Goal: Share content: Share content

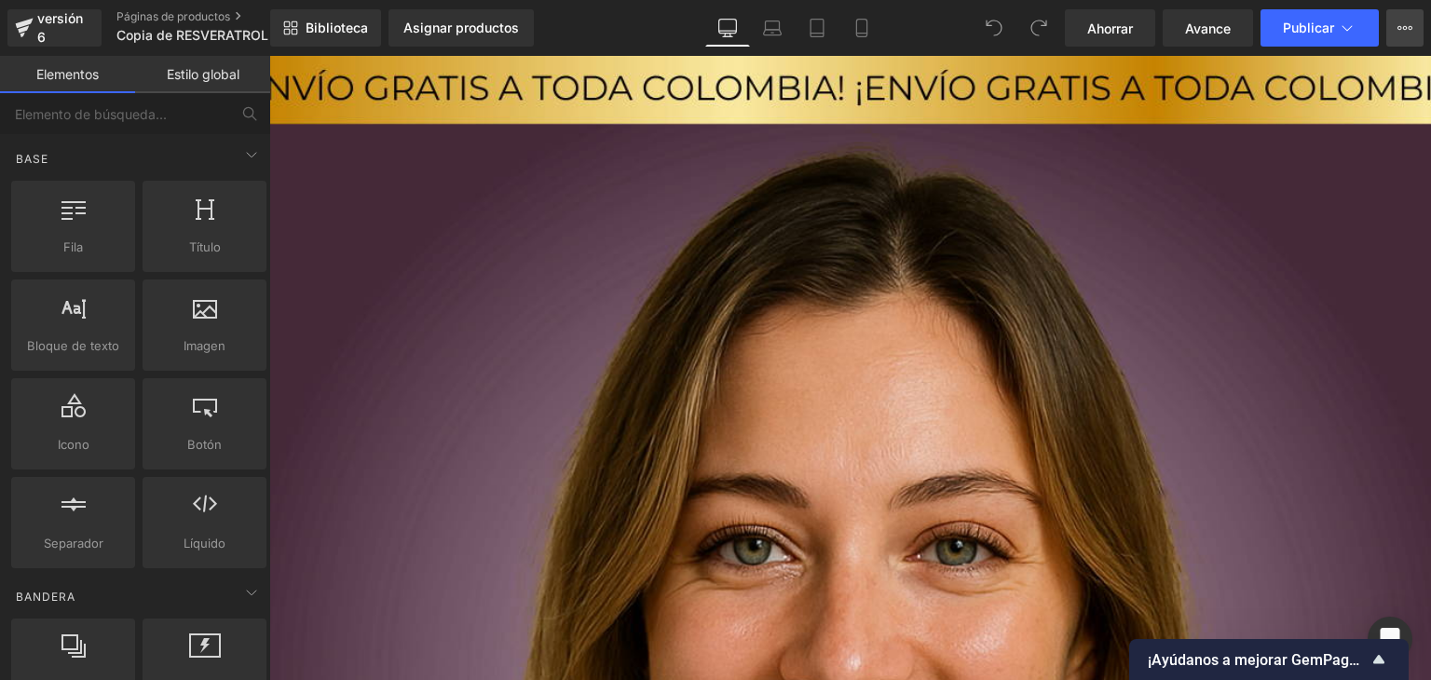
click at [1398, 23] on icon at bounding box center [1404, 27] width 15 height 15
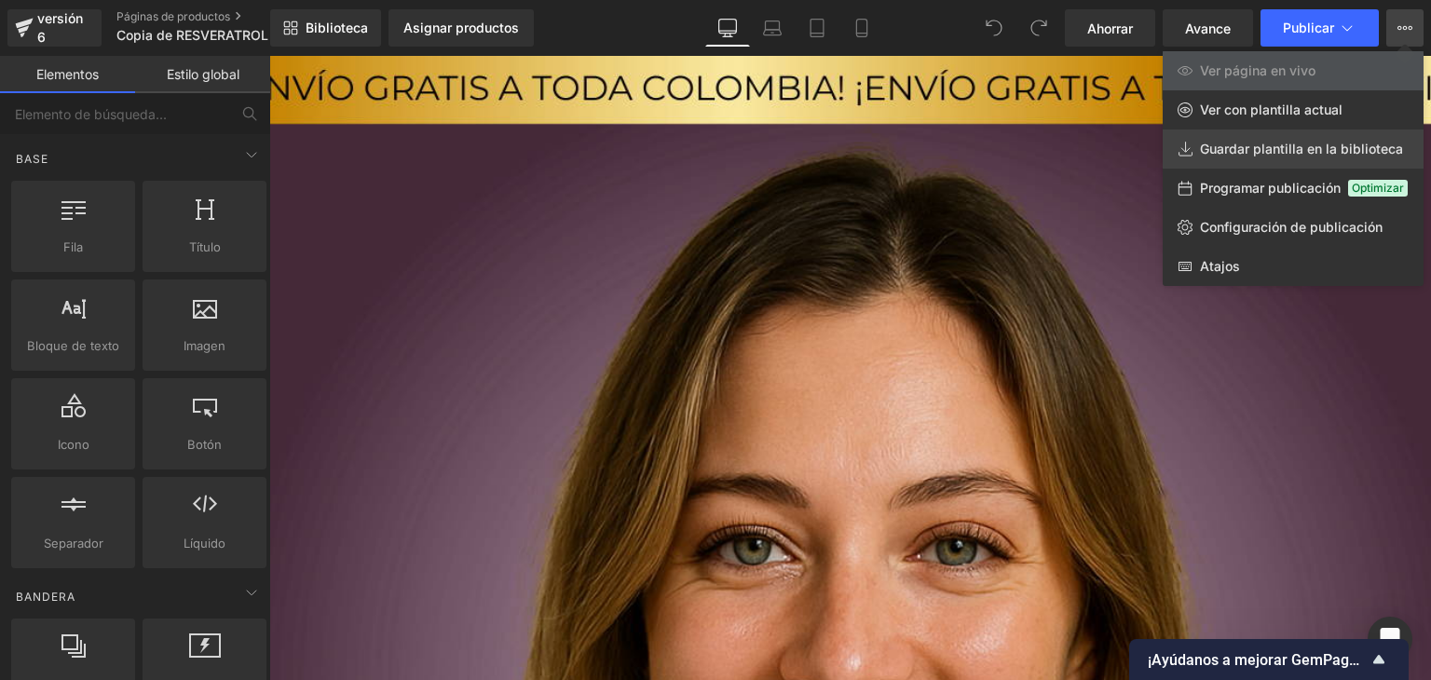
click at [1261, 147] on font "Guardar plantilla en la biblioteca" at bounding box center [1301, 149] width 203 height 16
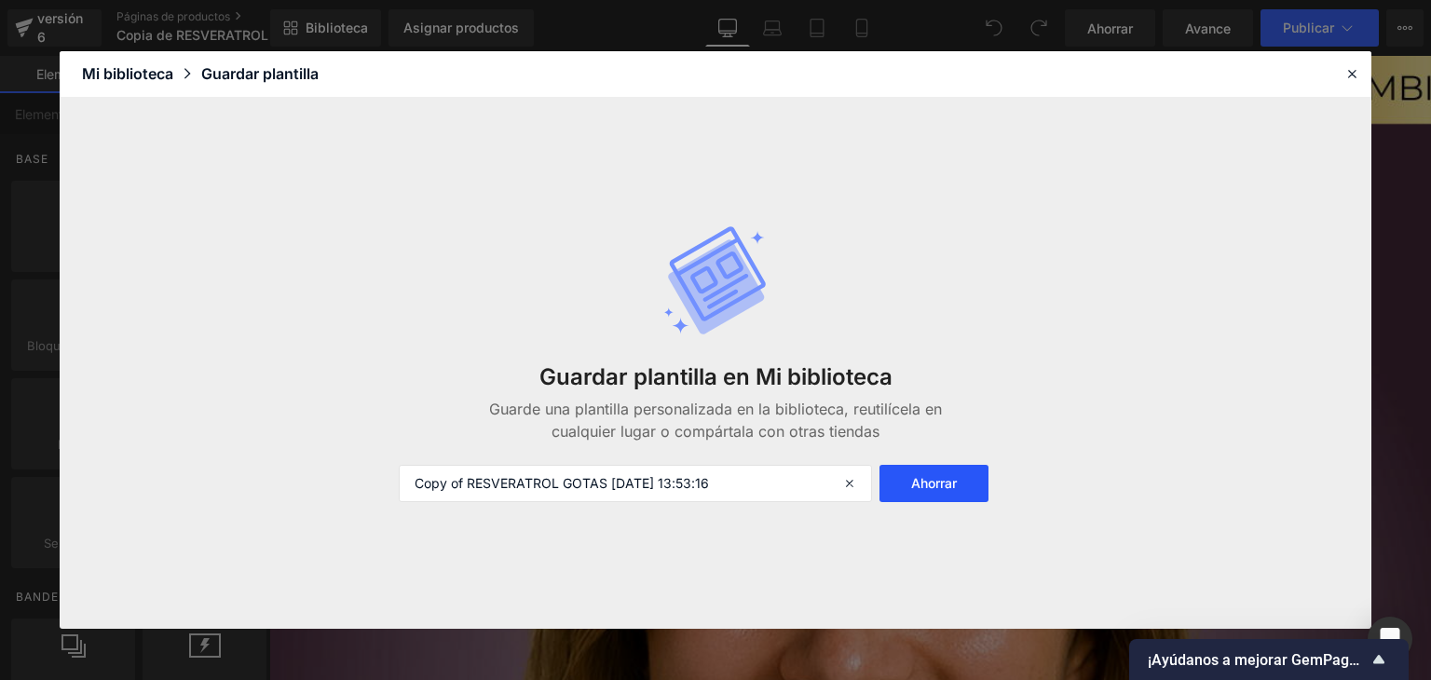
click at [943, 484] on font "Ahorrar" at bounding box center [934, 483] width 46 height 16
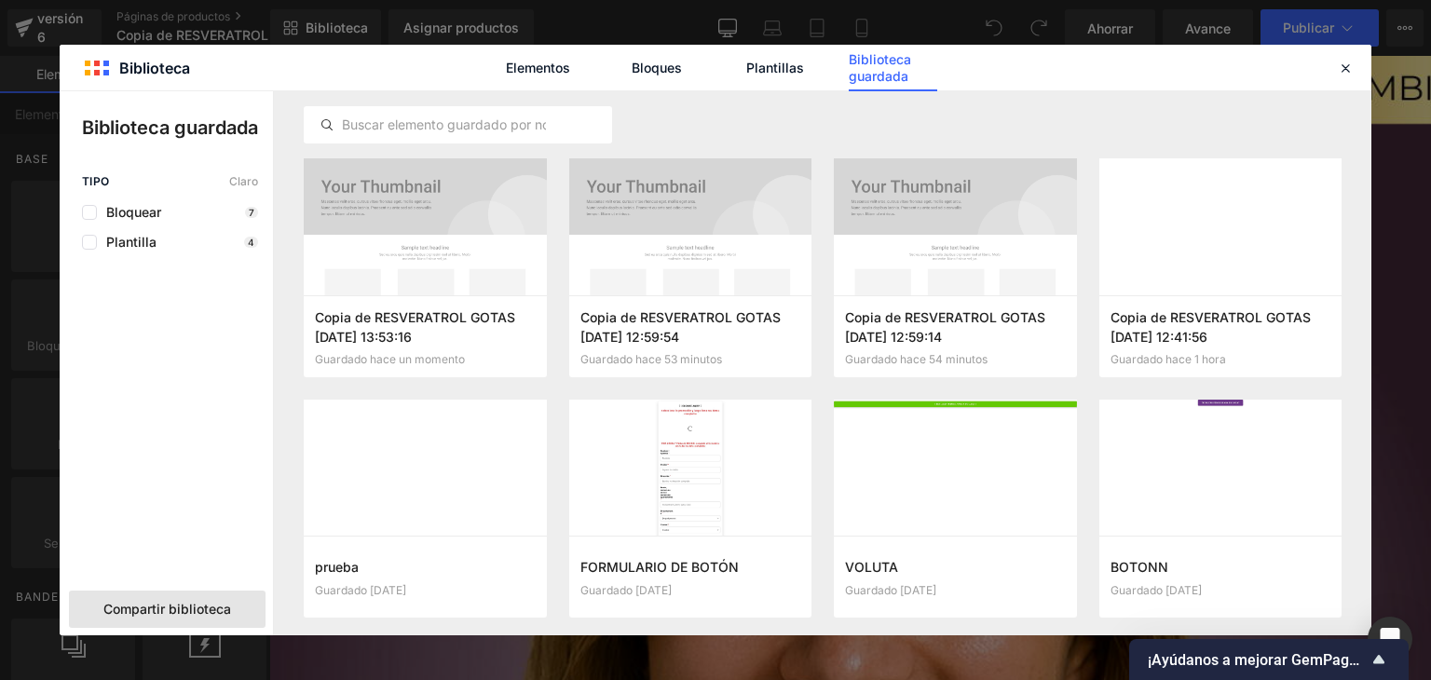
click at [156, 611] on font "Compartir biblioteca" at bounding box center [167, 609] width 128 height 16
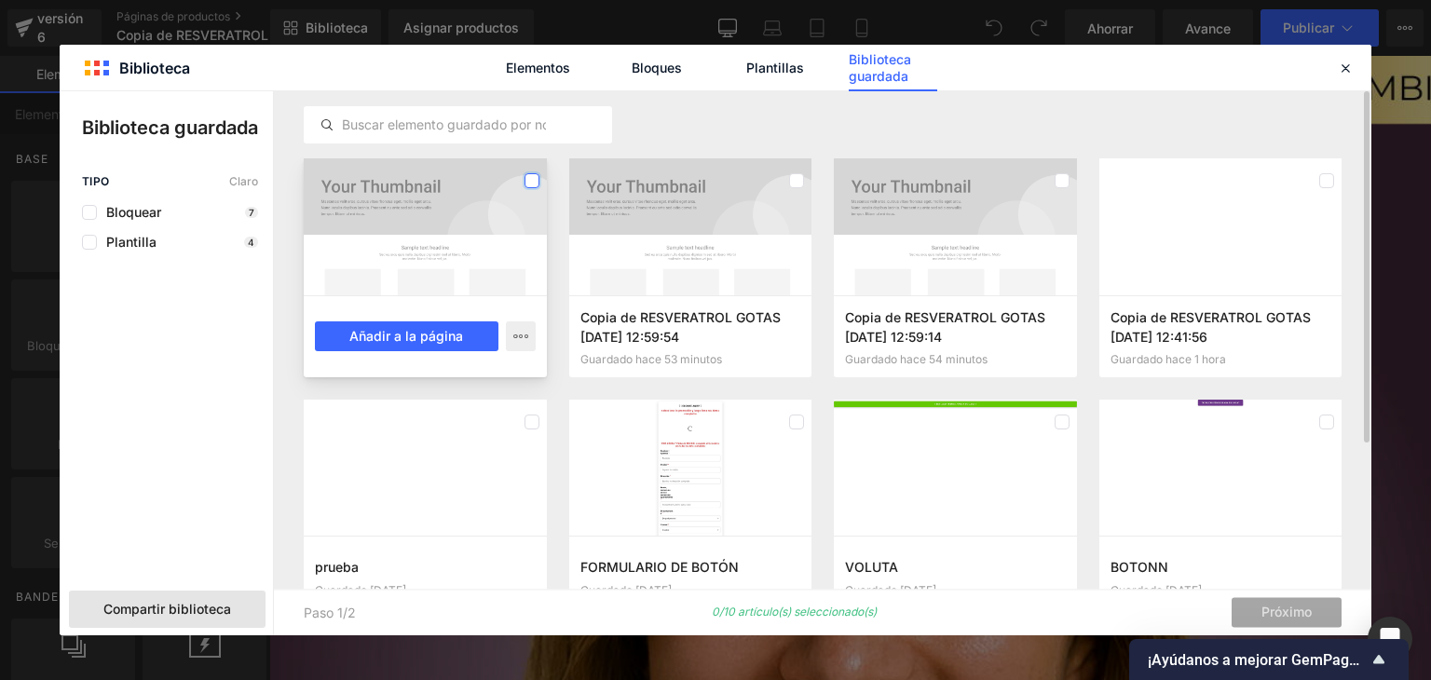
click at [533, 180] on label at bounding box center [531, 180] width 15 height 15
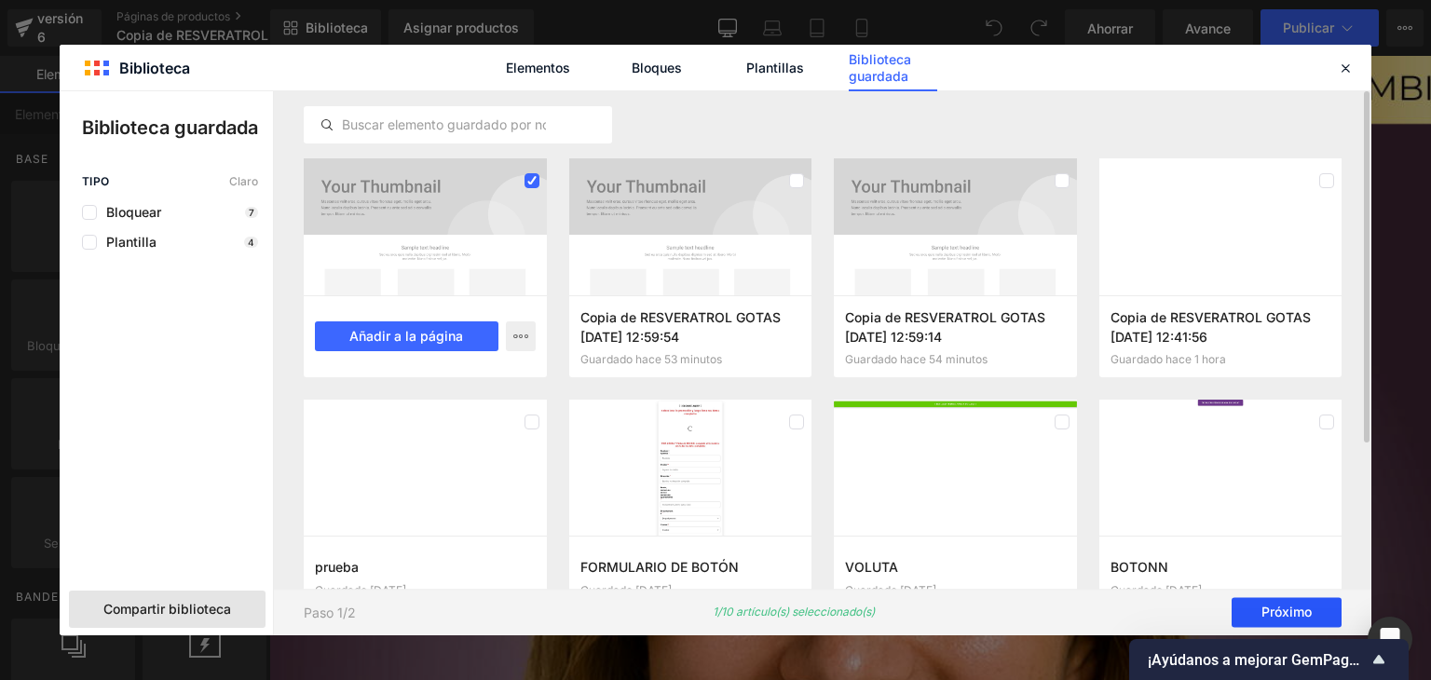
click at [1274, 616] on font "Próximo" at bounding box center [1286, 612] width 50 height 16
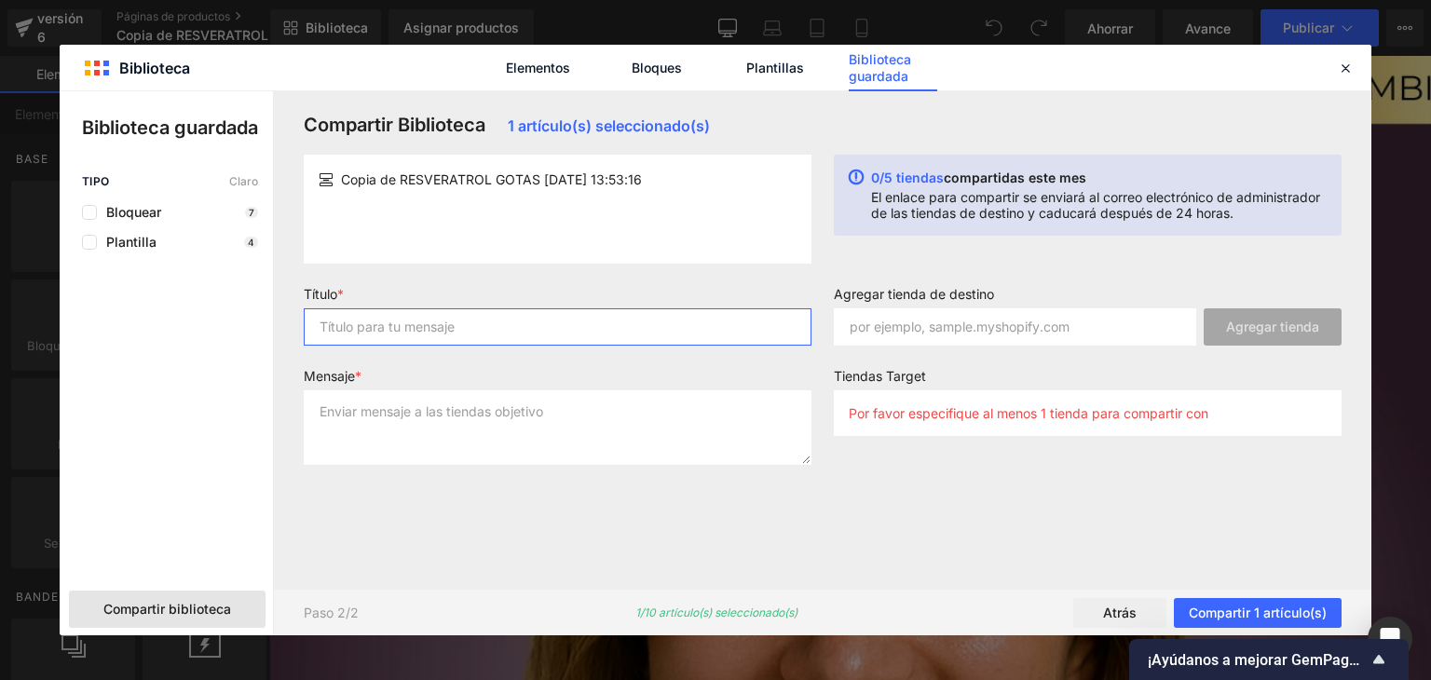
click at [419, 329] on input "text" at bounding box center [558, 326] width 508 height 37
type input "Landing"
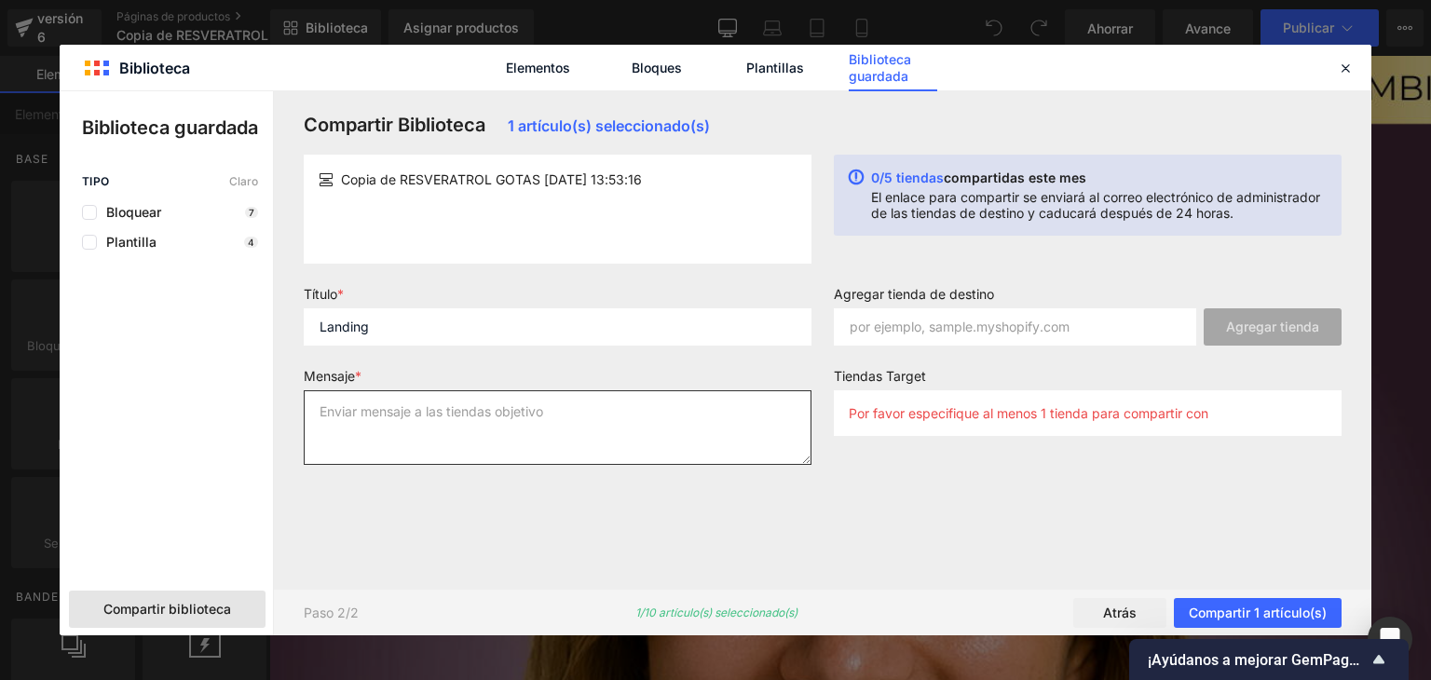
click at [440, 407] on textarea at bounding box center [558, 427] width 508 height 75
type textarea "Landing"
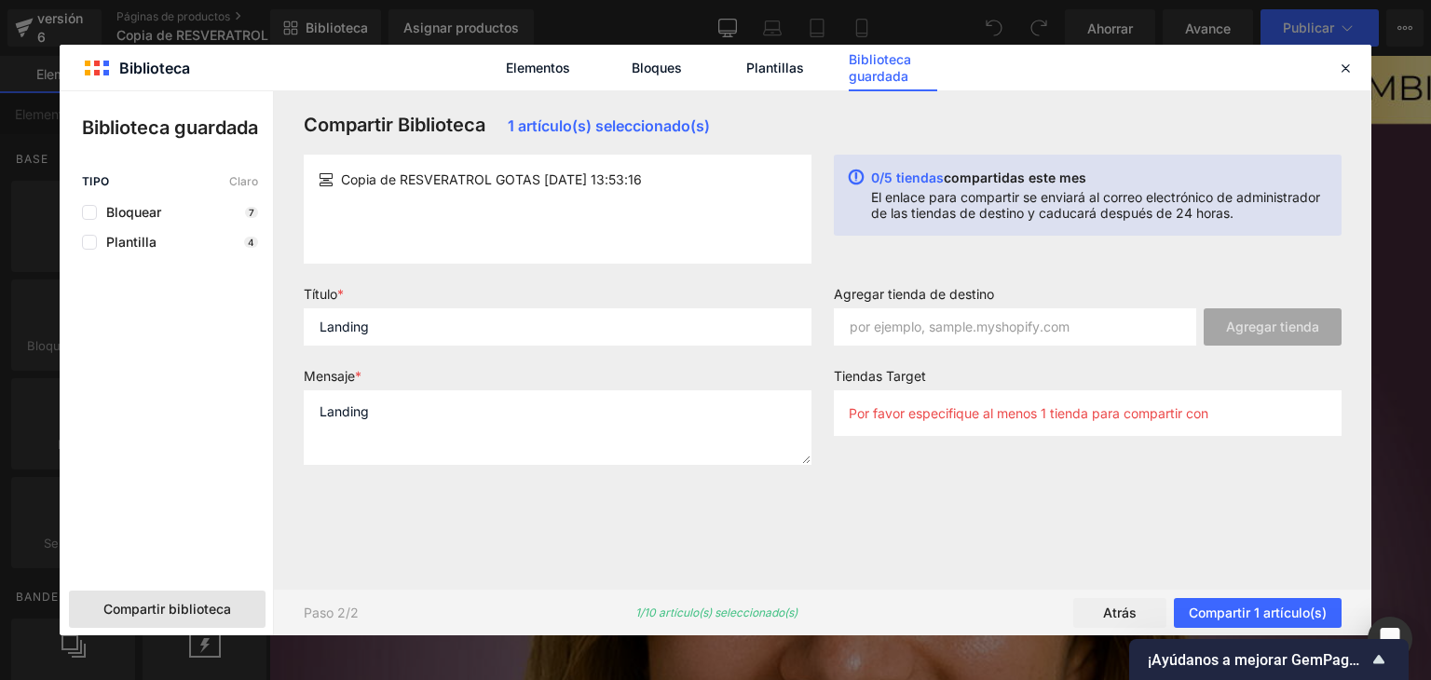
click at [874, 178] on font "0/5 tiendas" at bounding box center [907, 178] width 73 height 16
click at [912, 178] on font "0/5 tiendas" at bounding box center [907, 178] width 73 height 16
click at [925, 318] on input "text" at bounding box center [1015, 326] width 362 height 37
paste input "[DOMAIN_NAME]"
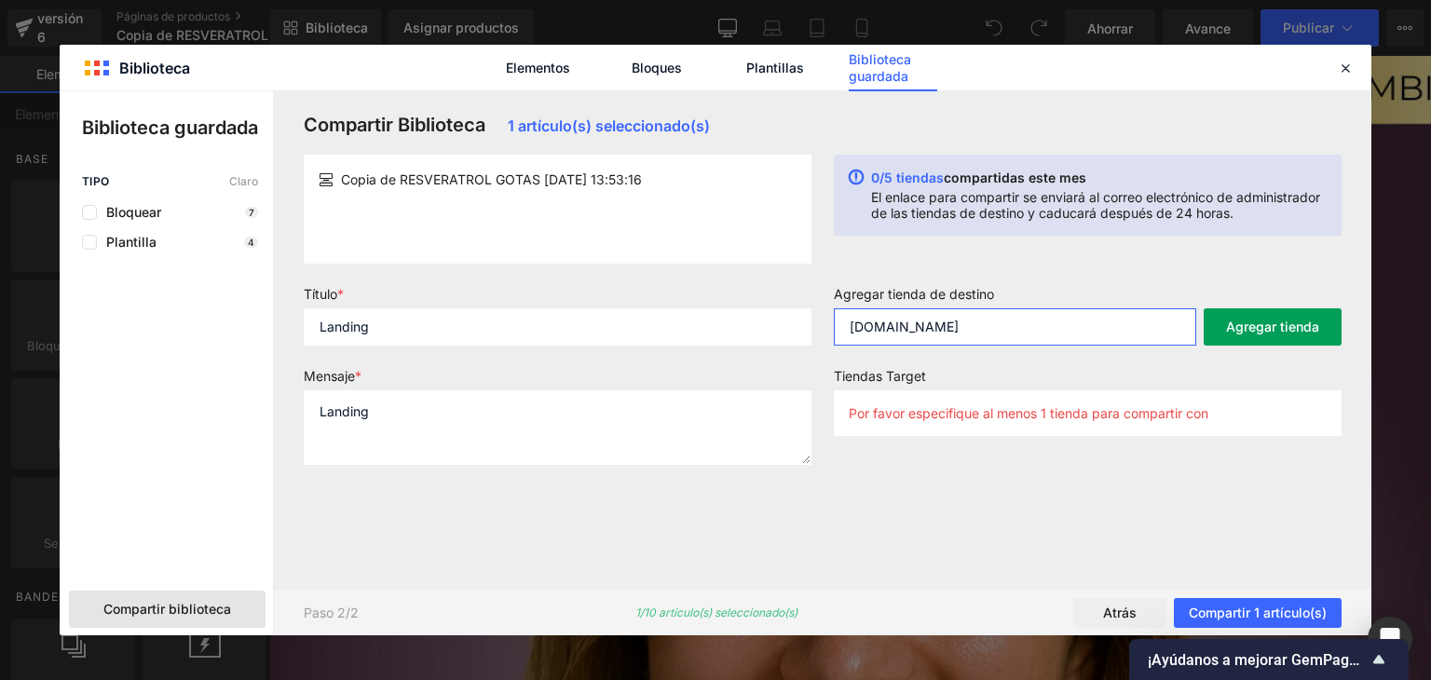
type input "[DOMAIN_NAME]"
click at [1278, 323] on font "Agregar tienda" at bounding box center [1272, 327] width 93 height 16
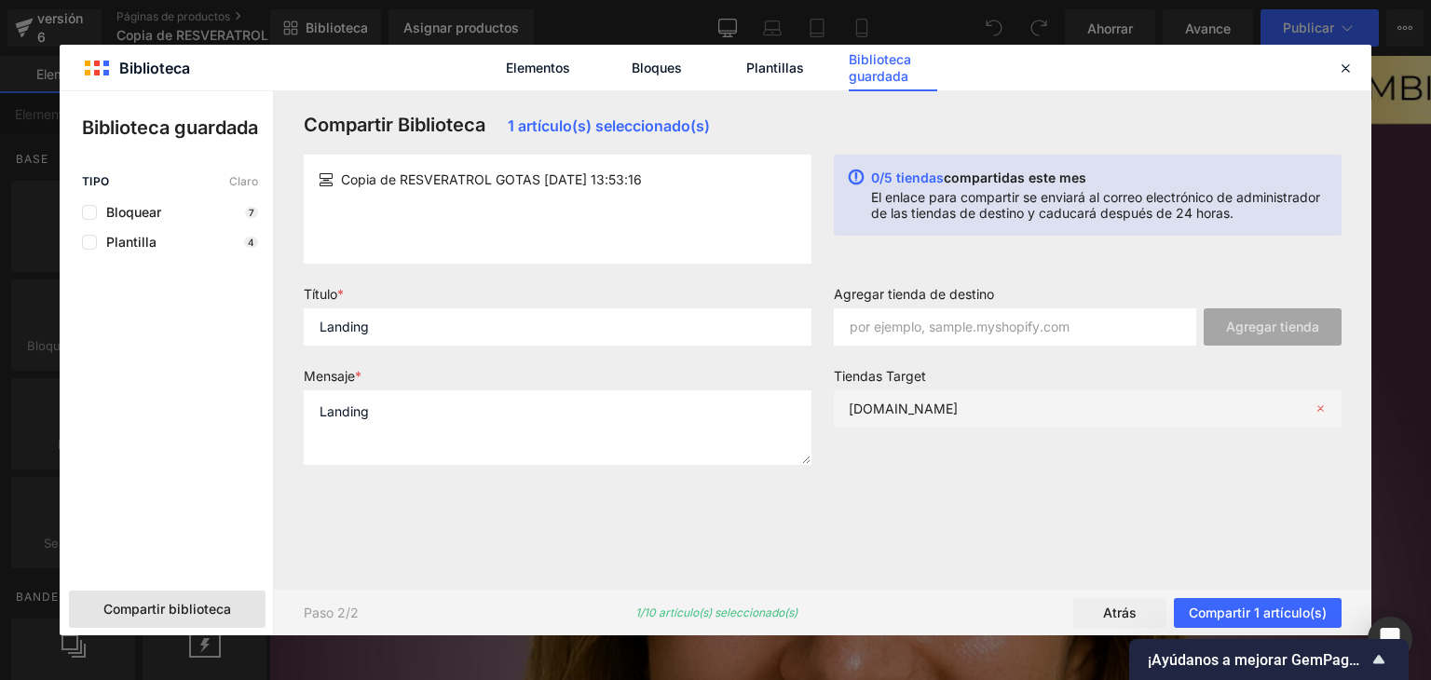
click at [912, 408] on font "[DOMAIN_NAME]" at bounding box center [902, 408] width 109 height 16
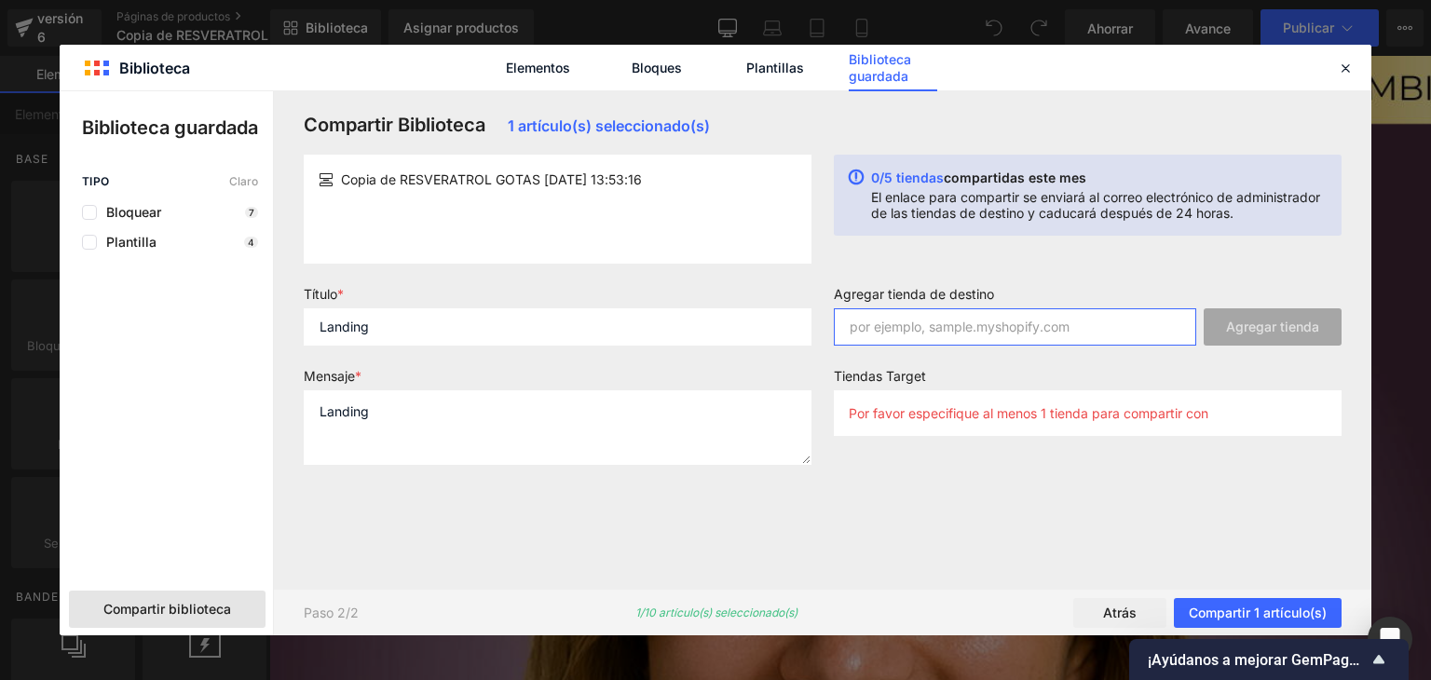
click at [985, 334] on input "text" at bounding box center [1015, 326] width 362 height 37
paste input "[DOMAIN_NAME]"
type input "[DOMAIN_NAME]"
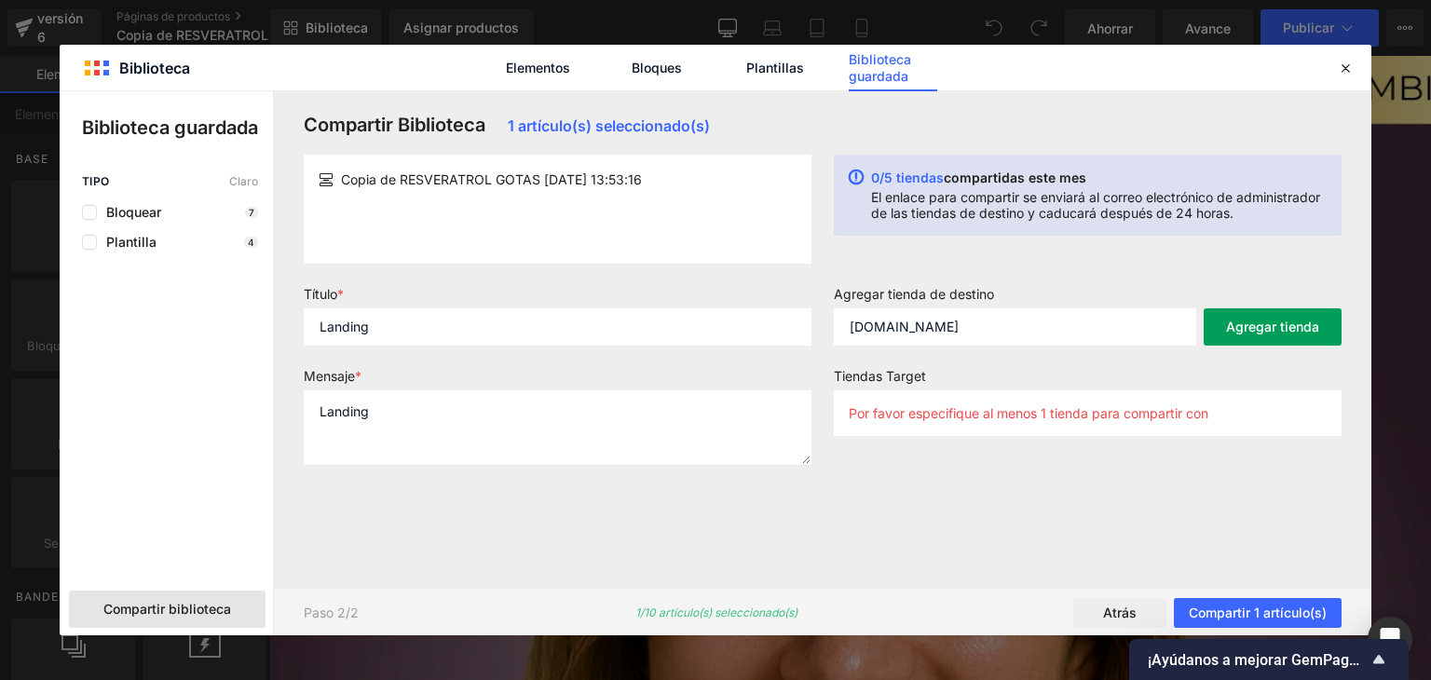
click at [1275, 325] on font "Agregar tienda" at bounding box center [1272, 327] width 93 height 16
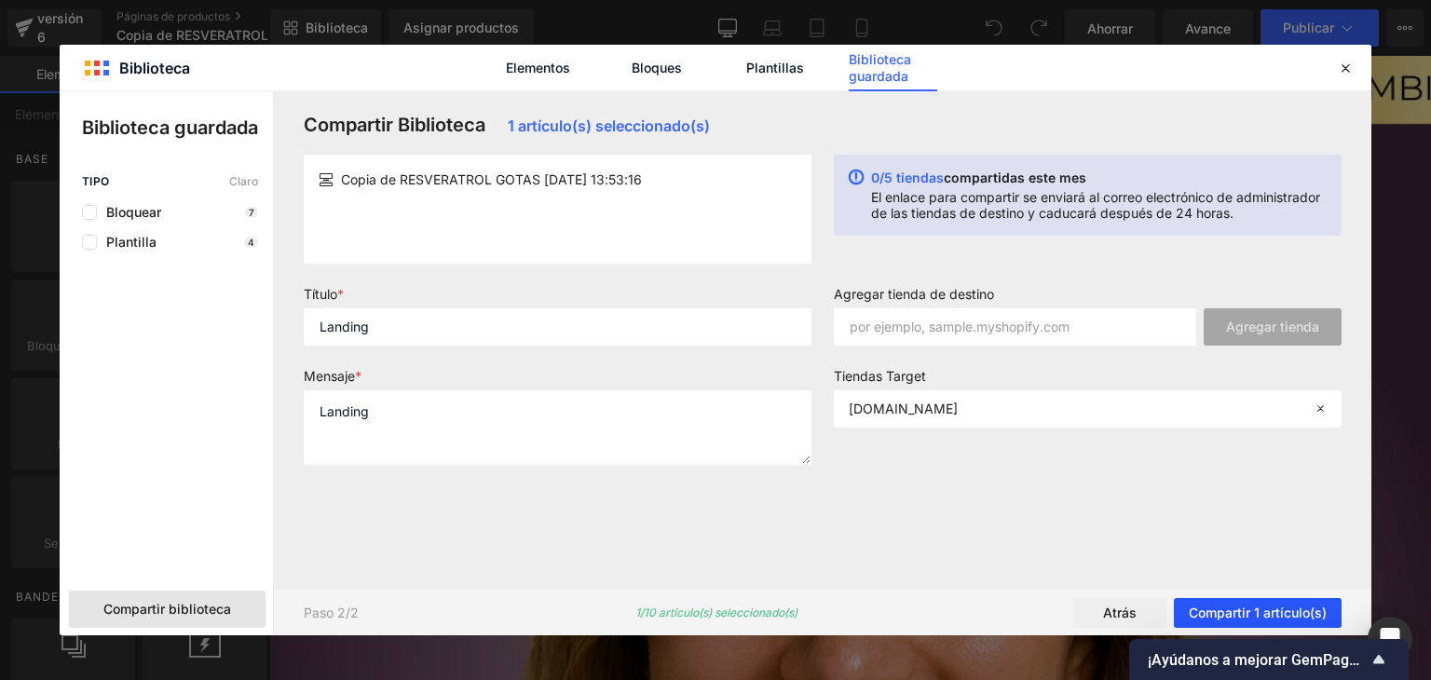
click at [1268, 612] on font "Compartir 1 artículo(s)" at bounding box center [1257, 612] width 138 height 16
drag, startPoint x: 850, startPoint y: 124, endPoint x: 837, endPoint y: 96, distance: 30.8
click at [837, 96] on div "Compartir Biblioteca 1 artículo(s) seleccionado(s) Copia de RESVERATROL GOTAS […" at bounding box center [822, 339] width 1060 height 497
click at [780, 68] on font "Plantillas" at bounding box center [775, 68] width 58 height 16
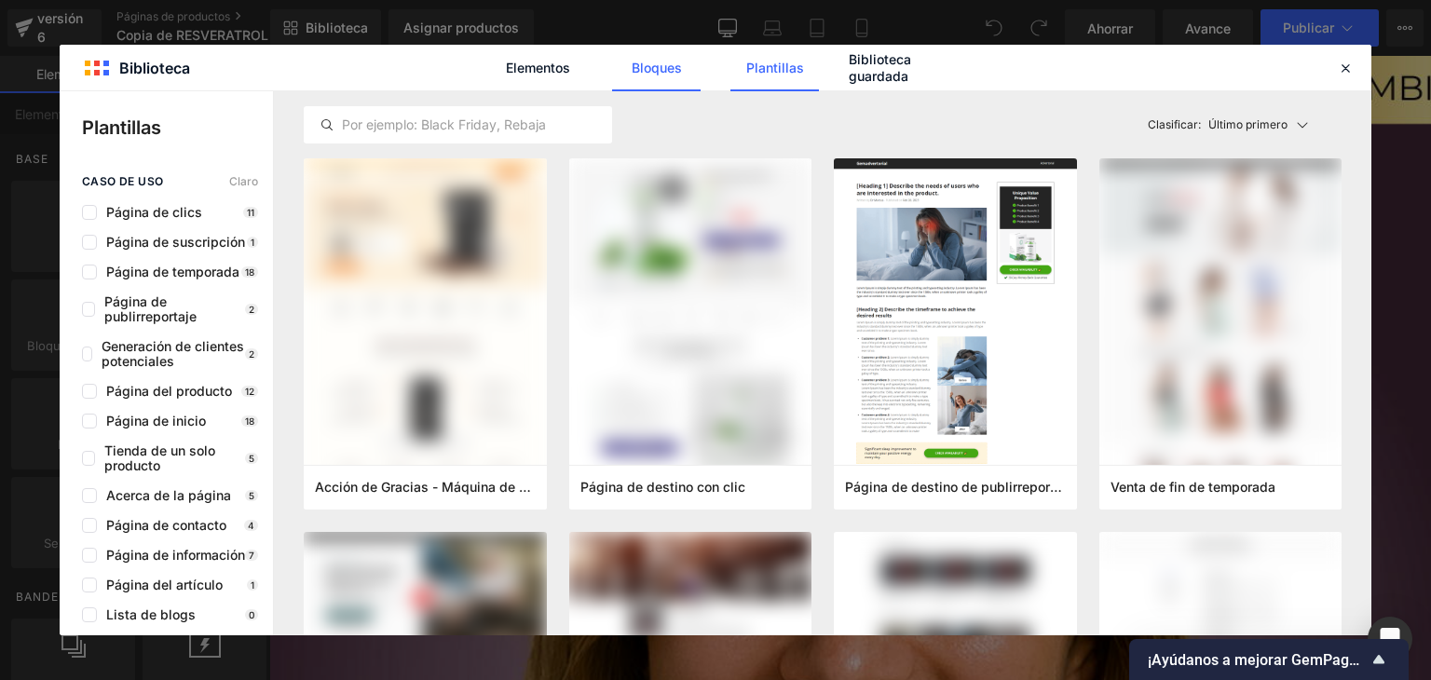
click at [641, 60] on font "Bloques" at bounding box center [656, 68] width 50 height 16
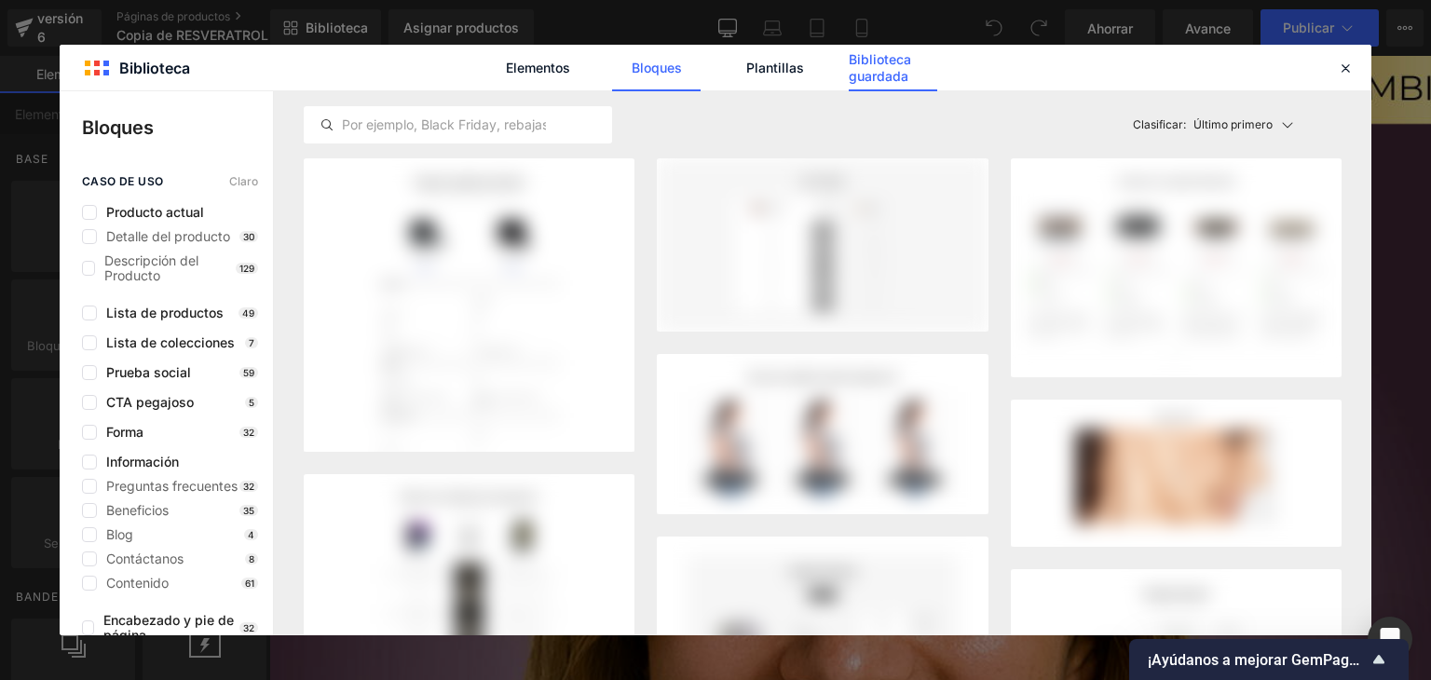
click at [903, 63] on font "Biblioteca guardada" at bounding box center [879, 67] width 62 height 33
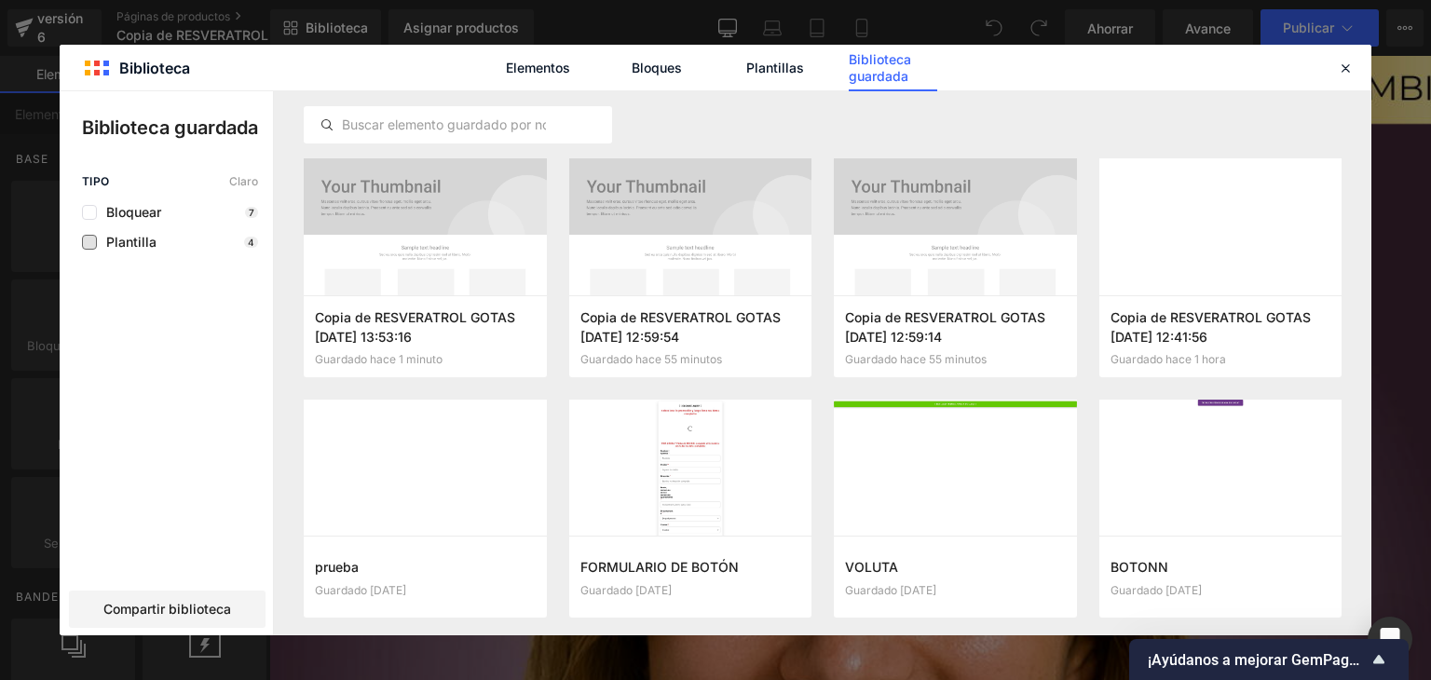
click at [101, 239] on span "Plantilla" at bounding box center [127, 242] width 60 height 15
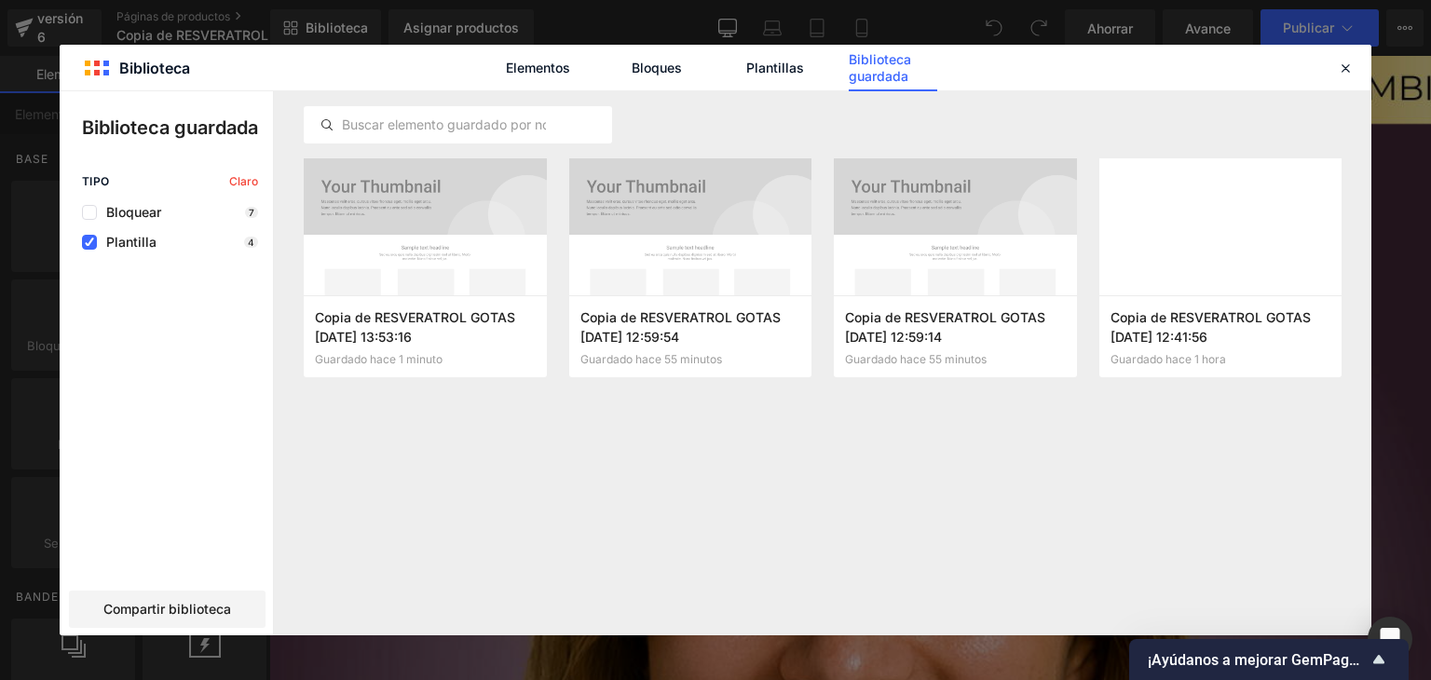
click at [97, 239] on span "Plantilla" at bounding box center [127, 242] width 60 height 15
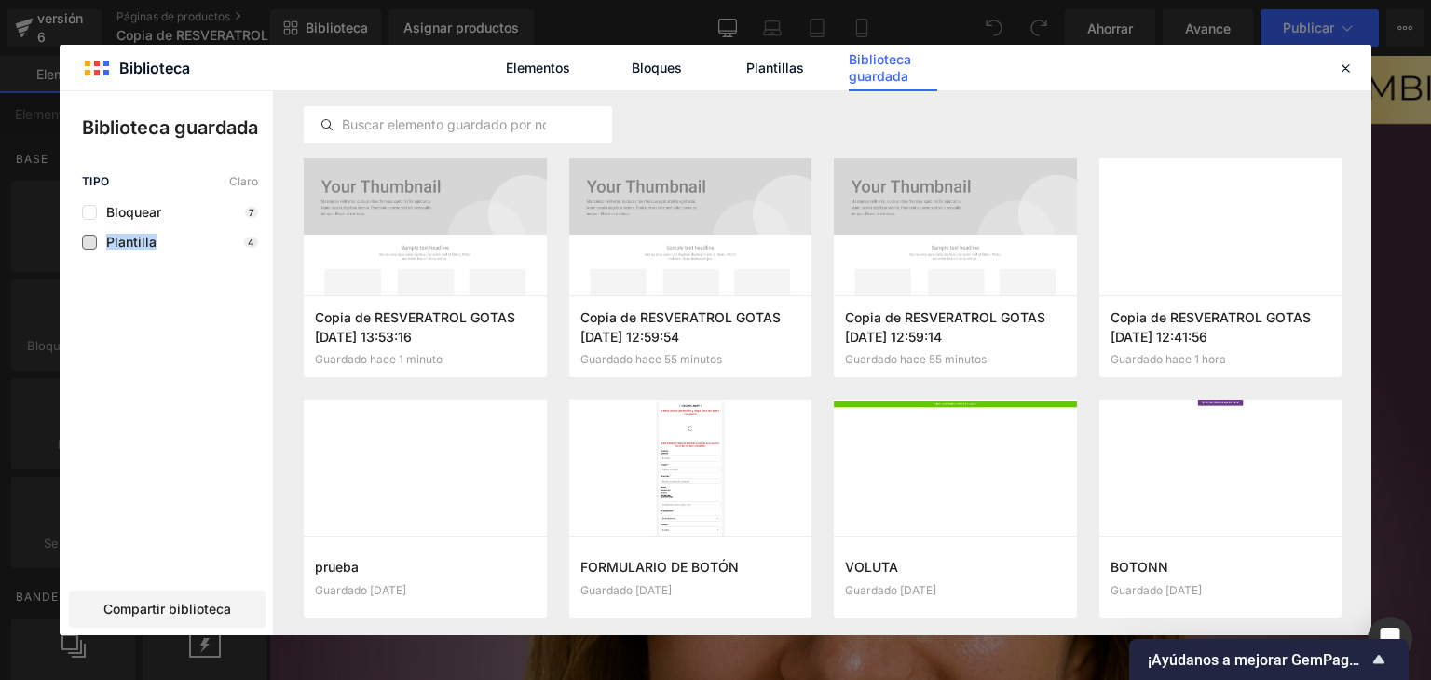
click at [97, 239] on span "Plantilla" at bounding box center [127, 242] width 60 height 15
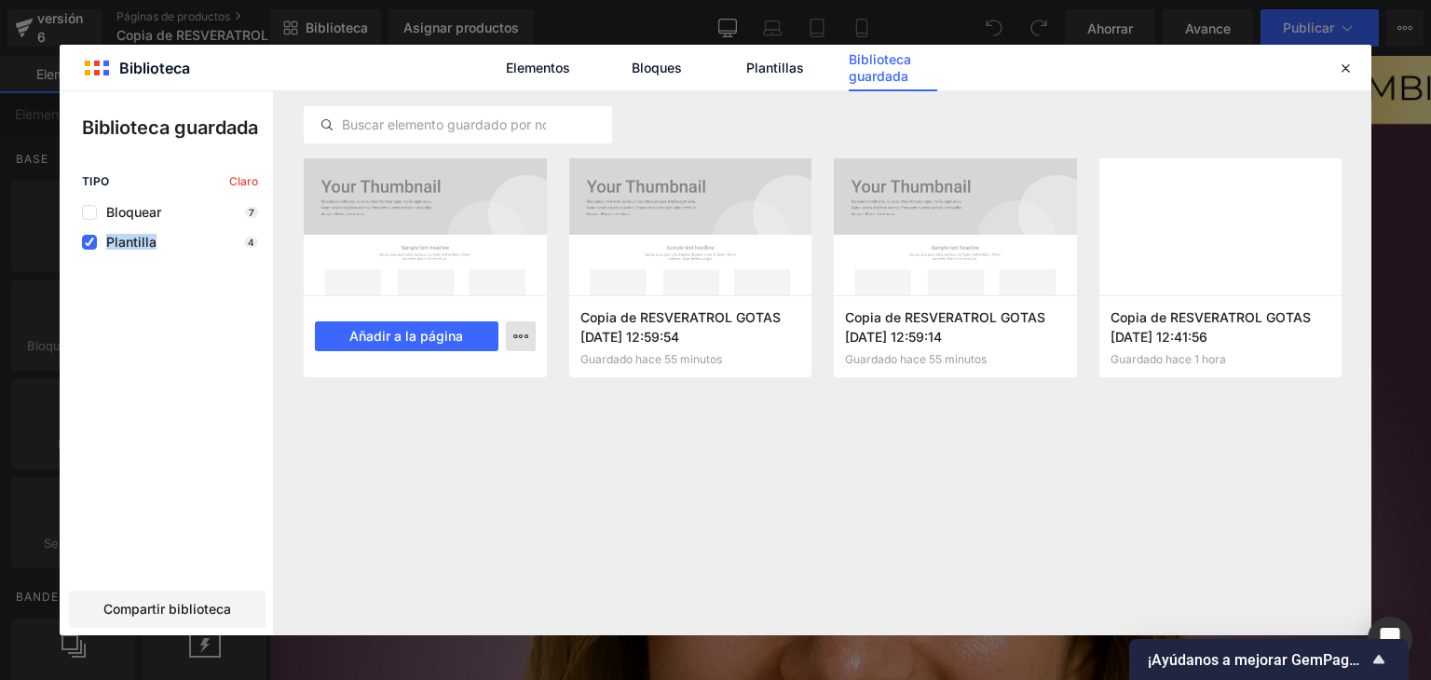
click at [518, 341] on icon "button" at bounding box center [520, 336] width 15 height 15
click at [518, 341] on div at bounding box center [715, 363] width 1311 height 544
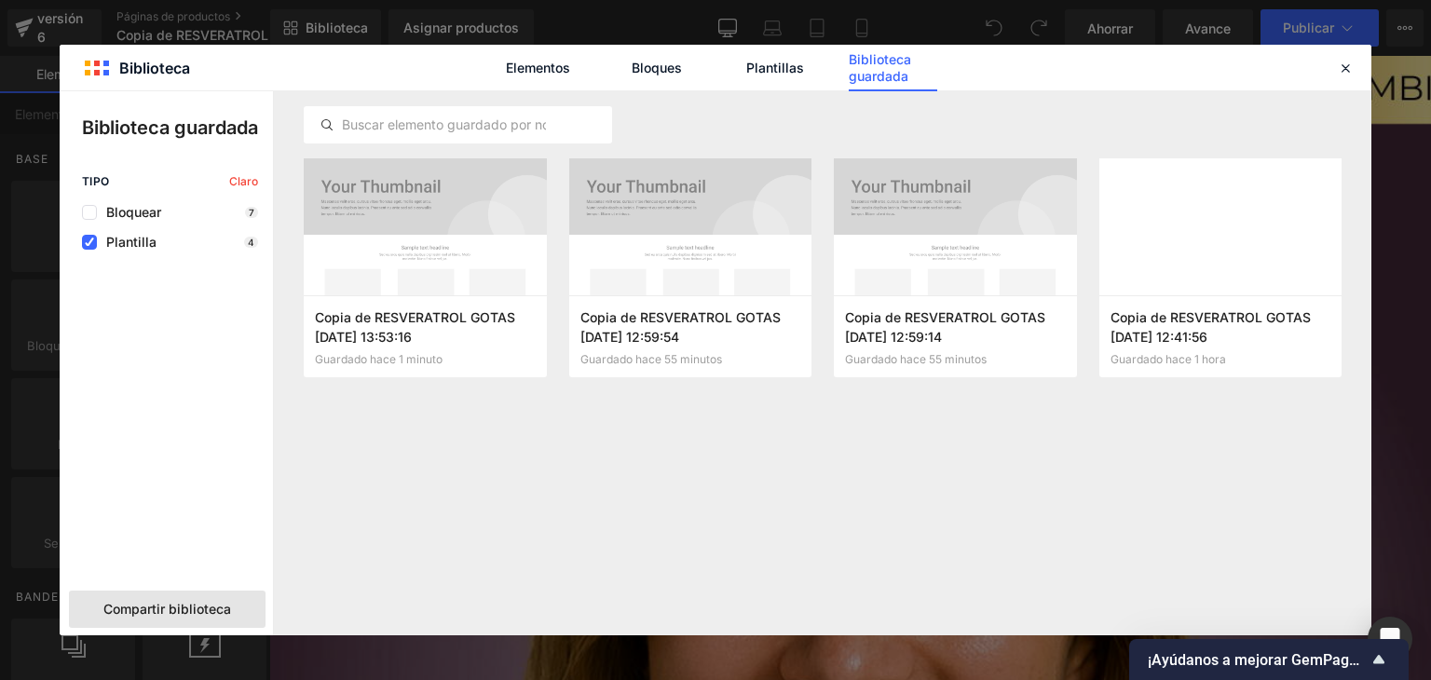
click at [170, 602] on font "Compartir biblioteca" at bounding box center [167, 609] width 128 height 16
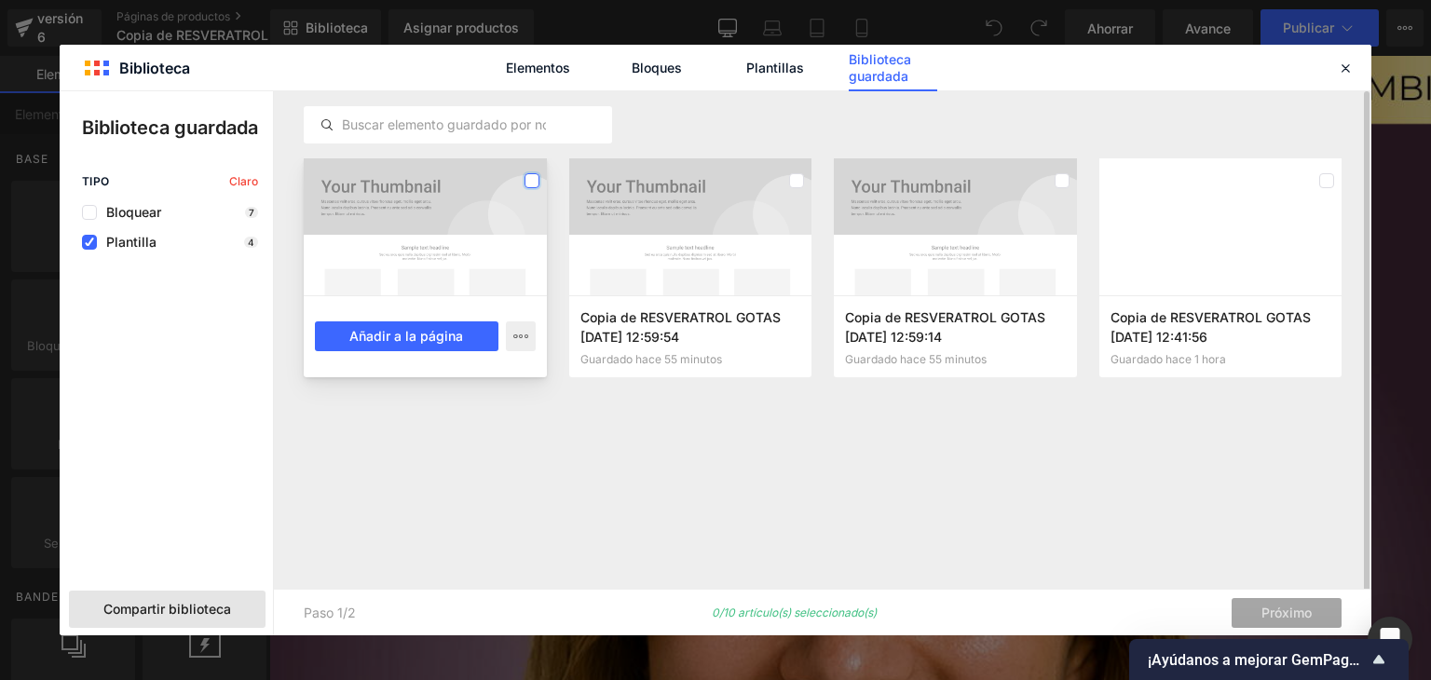
click at [527, 180] on label at bounding box center [531, 180] width 15 height 15
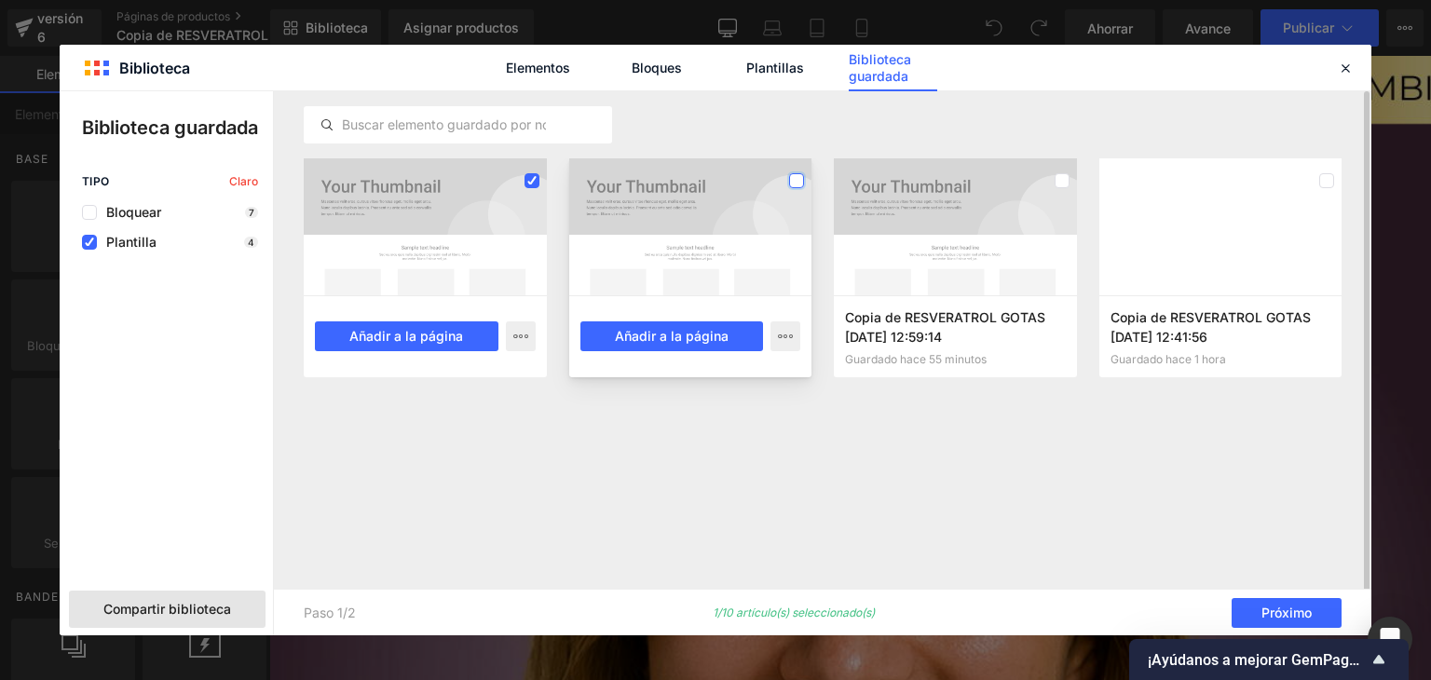
click at [790, 184] on label at bounding box center [796, 180] width 15 height 15
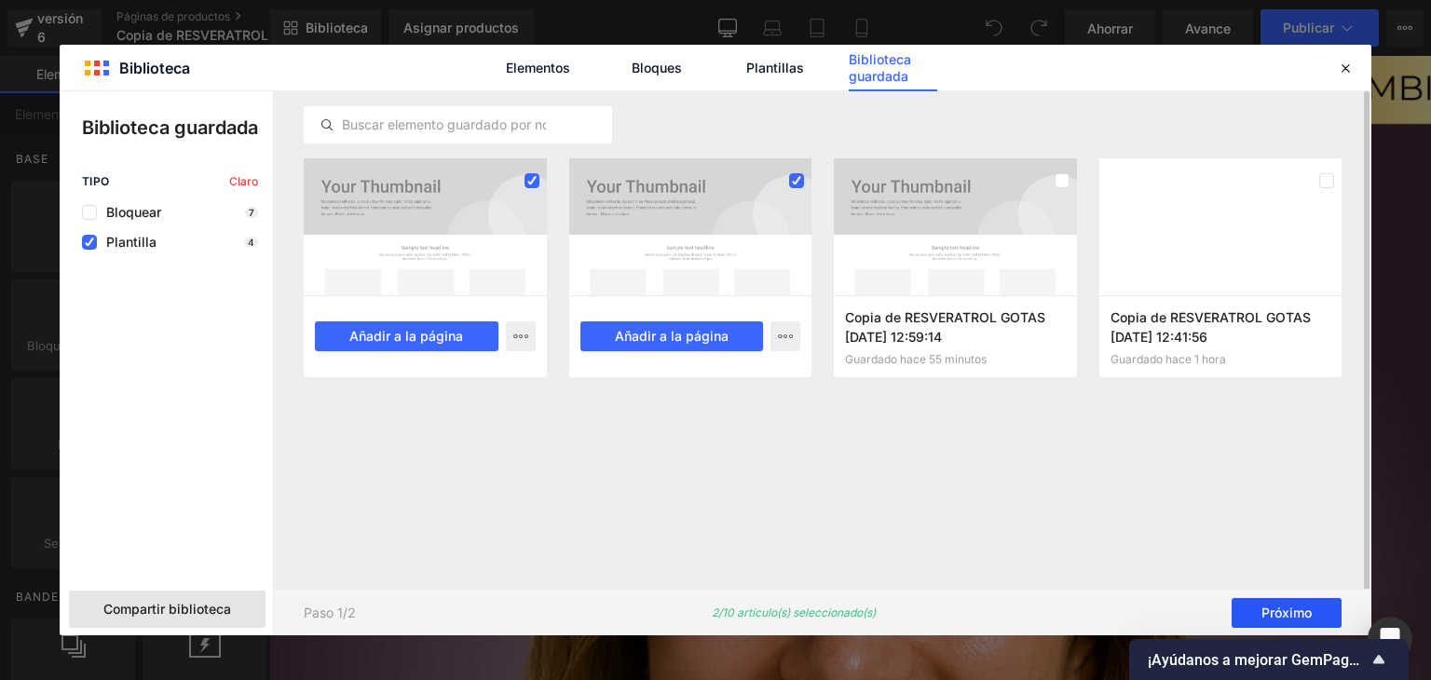
click at [1282, 608] on font "Próximo" at bounding box center [1286, 612] width 50 height 16
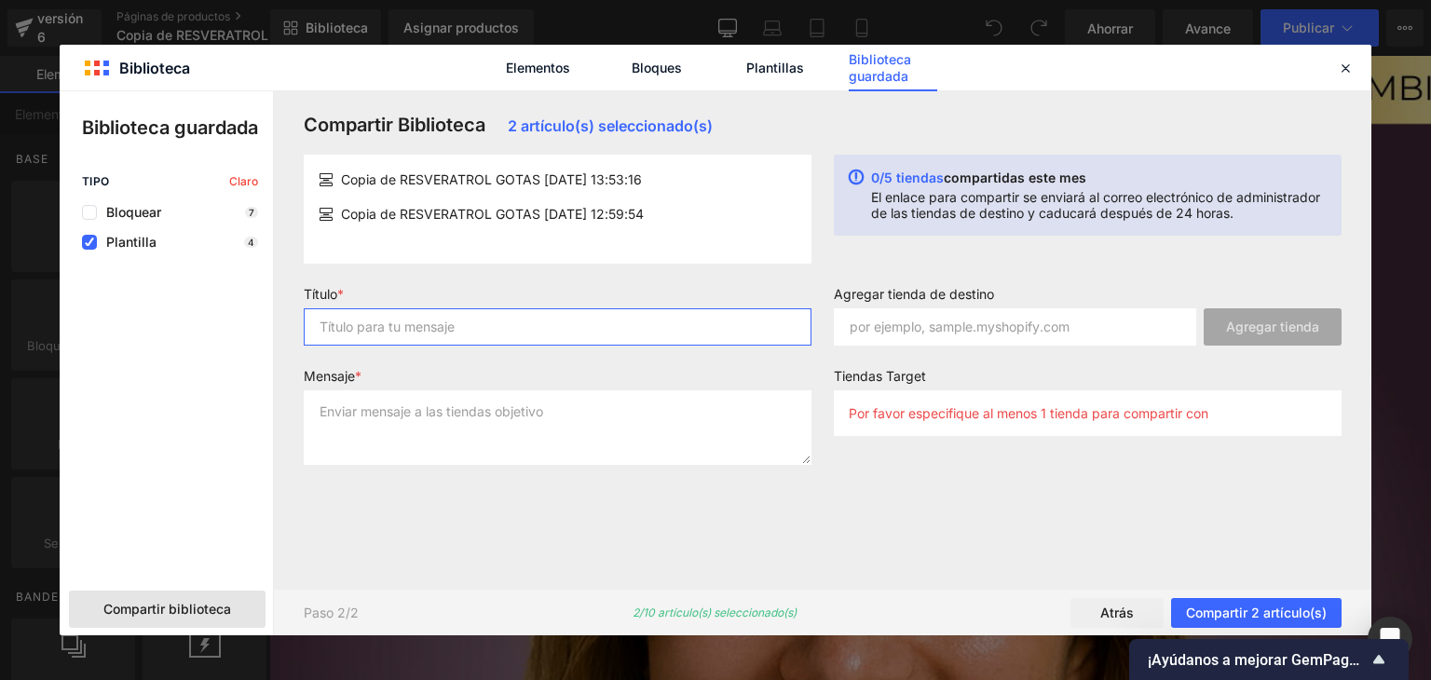
click at [421, 320] on input "text" at bounding box center [558, 326] width 508 height 37
type input "Land"
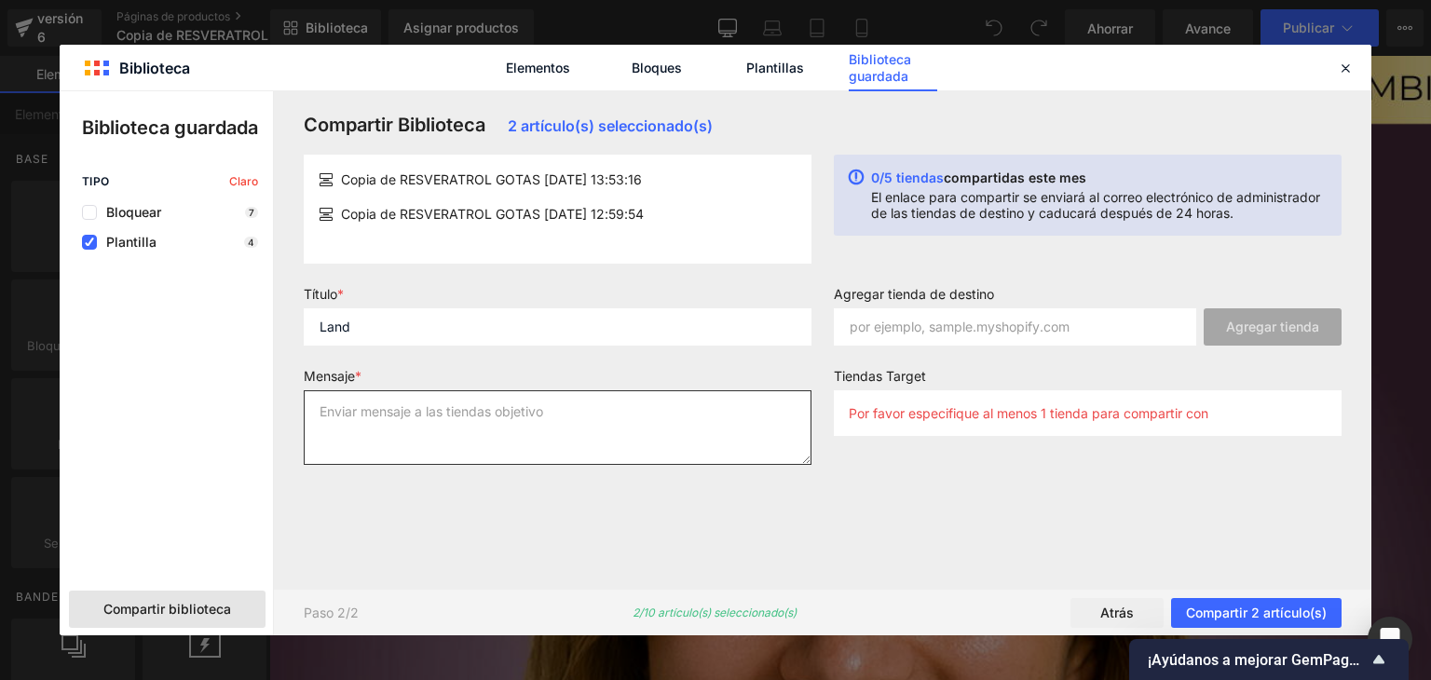
click at [642, 420] on textarea at bounding box center [558, 427] width 508 height 75
type textarea "Landing"
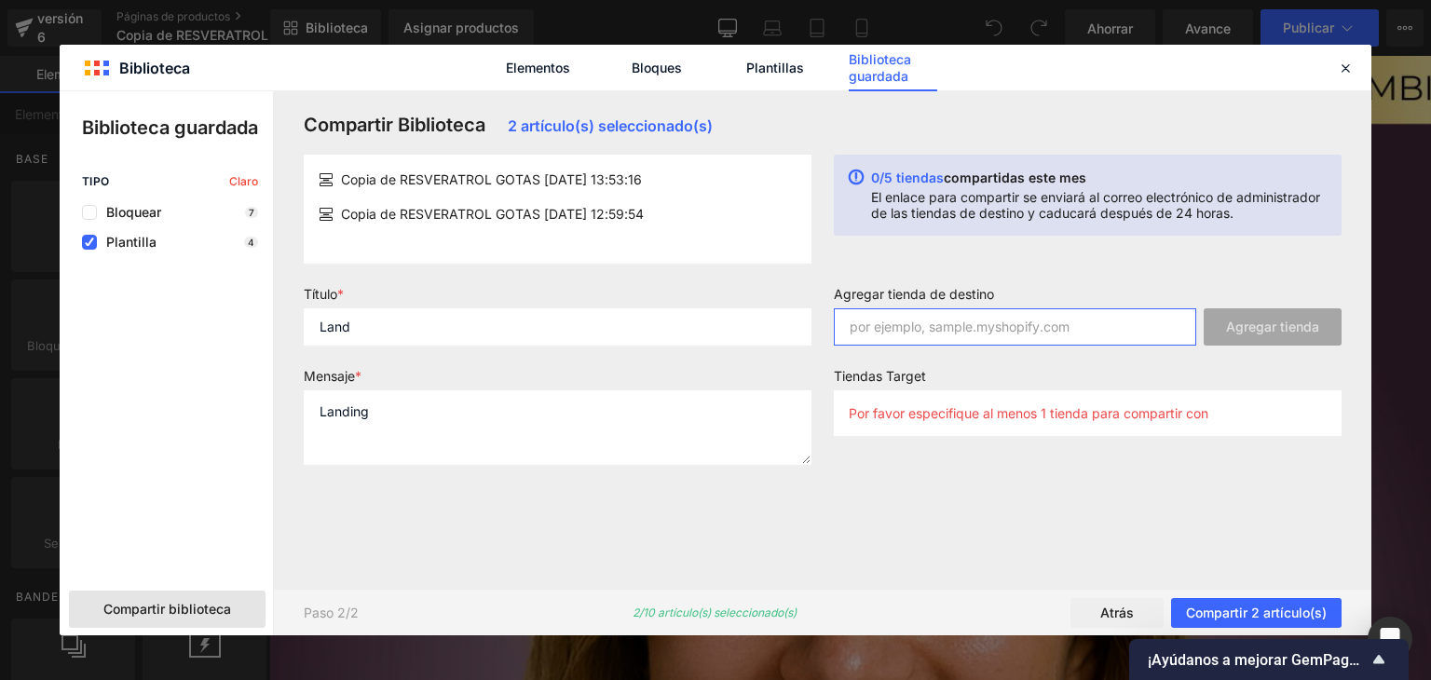
click at [950, 335] on input "text" at bounding box center [1015, 326] width 362 height 37
paste input "[DOMAIN_NAME]"
type input "[DOMAIN_NAME]"
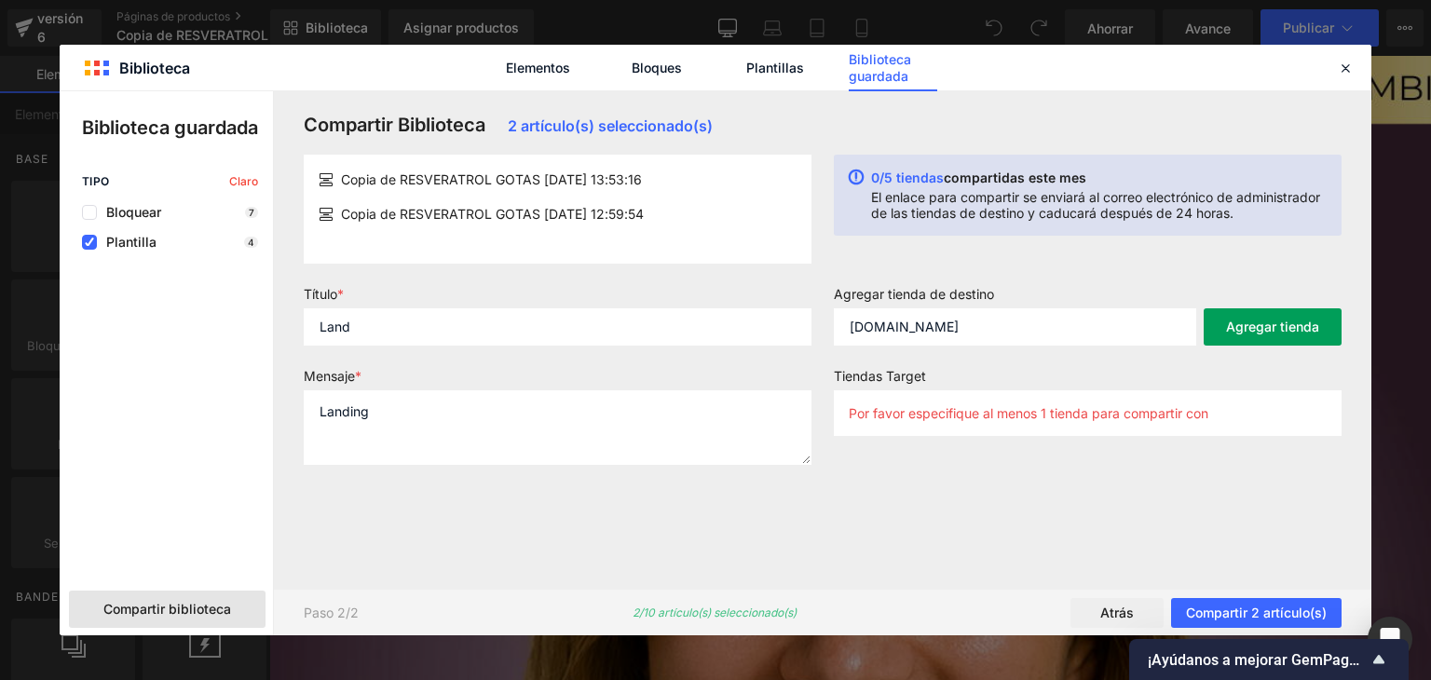
click at [1258, 329] on font "Agregar tienda" at bounding box center [1272, 327] width 93 height 16
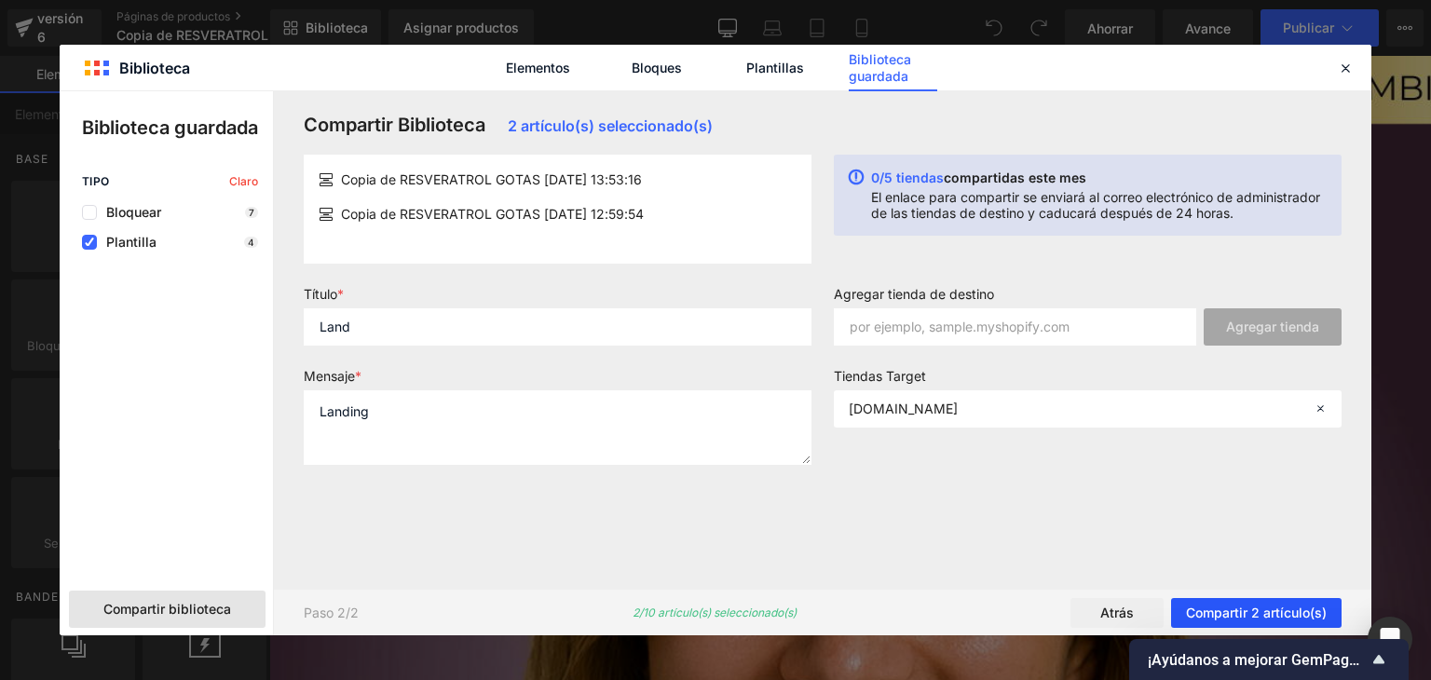
click at [1255, 616] on font "Compartir 2 artículo(s)" at bounding box center [1256, 612] width 141 height 16
click at [1280, 604] on button "Share 2 item(s)" at bounding box center [1278, 613] width 125 height 30
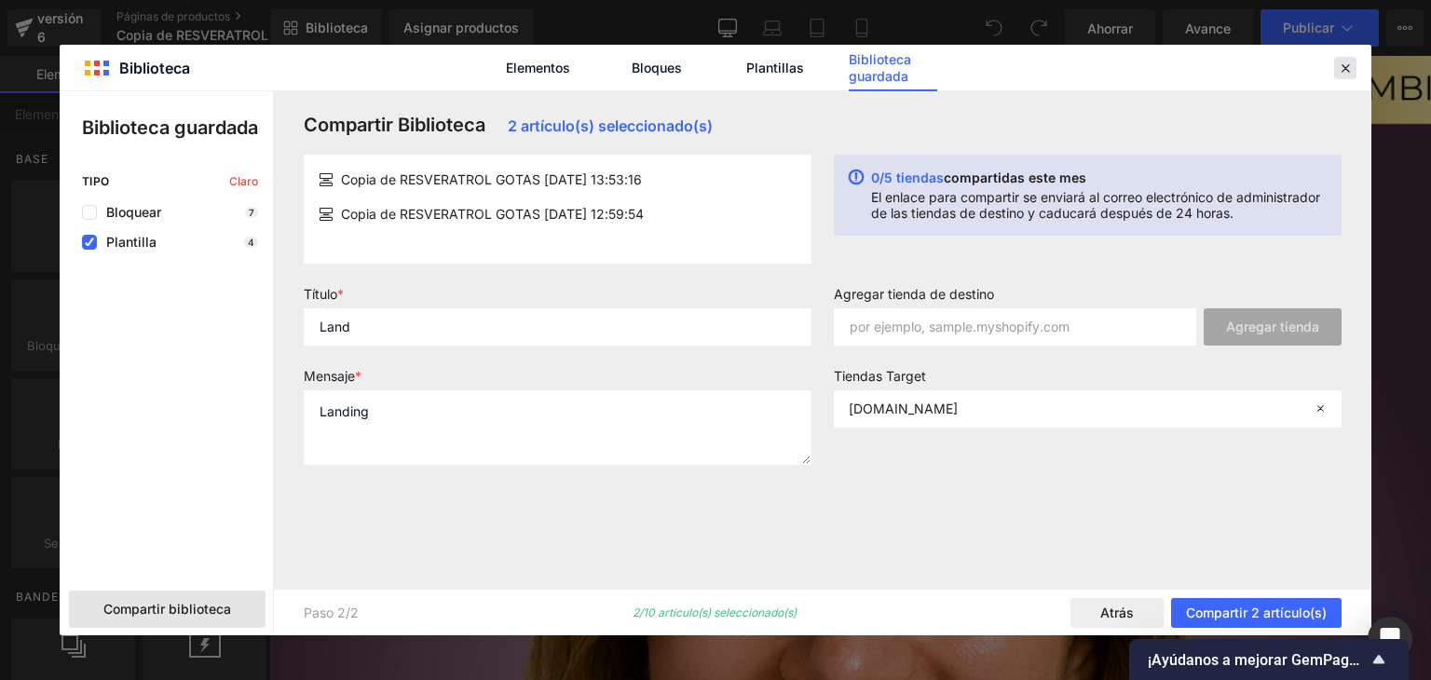
click at [1343, 74] on icon at bounding box center [1344, 68] width 17 height 17
